Goal: Information Seeking & Learning: Learn about a topic

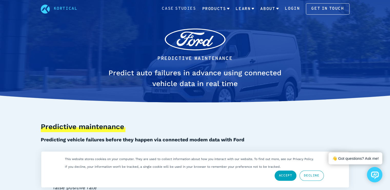
scroll to position [5, 0]
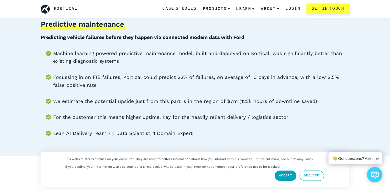
scroll to position [5, 0]
click at [284, 176] on link "Accept" at bounding box center [286, 176] width 22 height 10
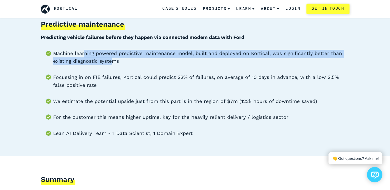
drag, startPoint x: 87, startPoint y: 54, endPoint x: 112, endPoint y: 61, distance: 26.1
click at [111, 60] on li "Machine learning powered predictive maintenance model, built and deployed on Ko…" at bounding box center [201, 58] width 296 height 16
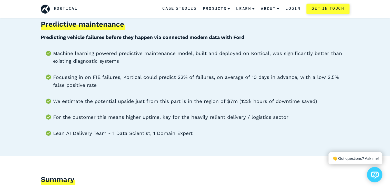
click at [125, 81] on li "Focussing in on FIE failures, Kortical could predict 22% of failures, on averag…" at bounding box center [201, 82] width 296 height 16
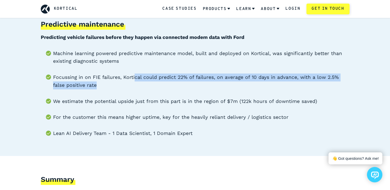
drag, startPoint x: 135, startPoint y: 81, endPoint x: 154, endPoint y: 83, distance: 18.6
click at [154, 83] on li "Focussing in on FIE failures, Kortical could predict 22% of failures, on averag…" at bounding box center [201, 82] width 296 height 16
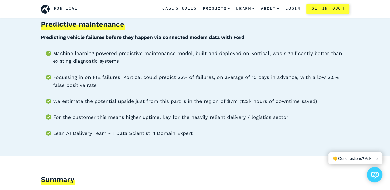
click at [109, 78] on li "Focussing in on FIE failures, Kortical could predict 22% of failures, on averag…" at bounding box center [201, 82] width 296 height 16
